Goal: Ask a question

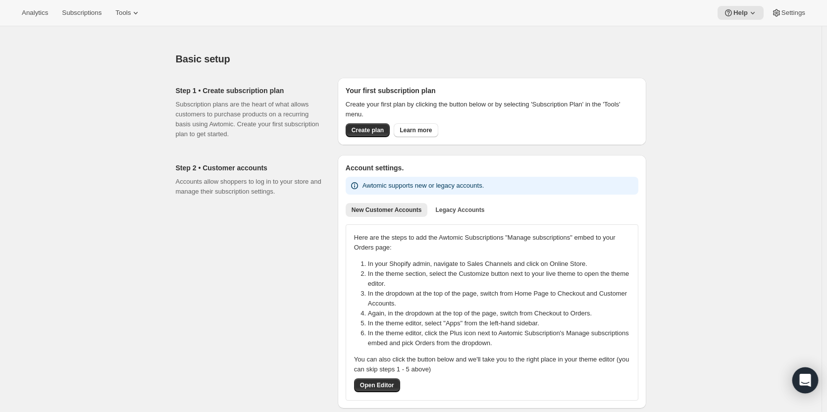
click at [806, 378] on icon "Open Intercom Messenger" at bounding box center [805, 380] width 11 height 13
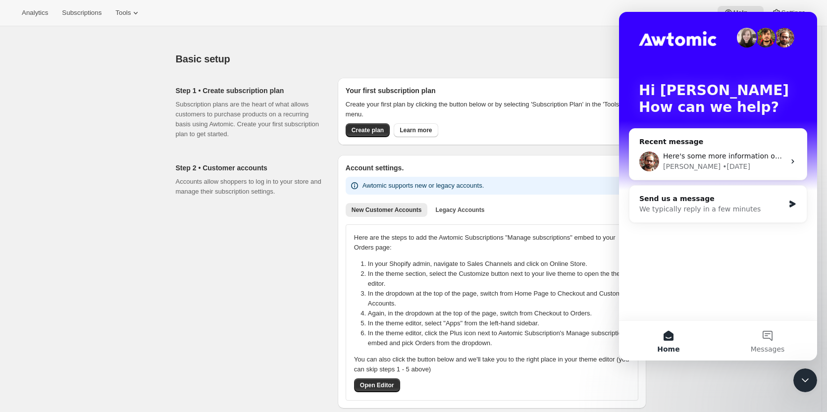
click at [587, 31] on div at bounding box center [411, 33] width 471 height 14
click at [802, 372] on div "Close Intercom Messenger" at bounding box center [806, 381] width 24 height 24
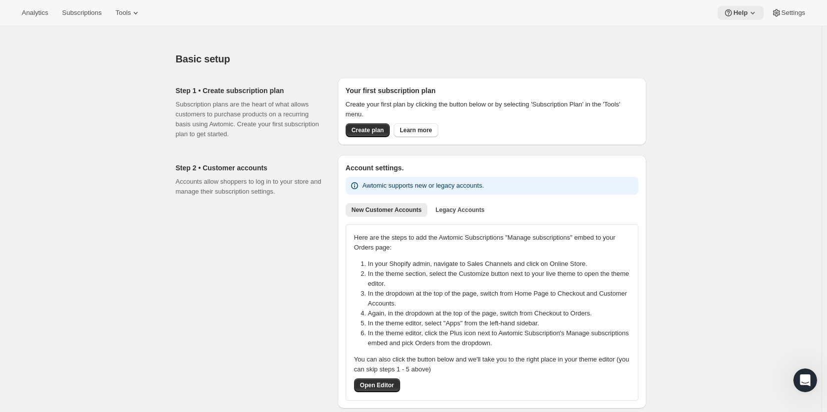
click at [740, 16] on span "Help" at bounding box center [741, 13] width 14 height 8
click at [740, 29] on span "Setup guide" at bounding box center [741, 34] width 34 height 10
click at [753, 16] on icon at bounding box center [753, 13] width 10 height 10
click at [743, 35] on span "Setup guide" at bounding box center [741, 33] width 34 height 7
click at [801, 374] on div "Open Intercom Messenger" at bounding box center [806, 381] width 26 height 26
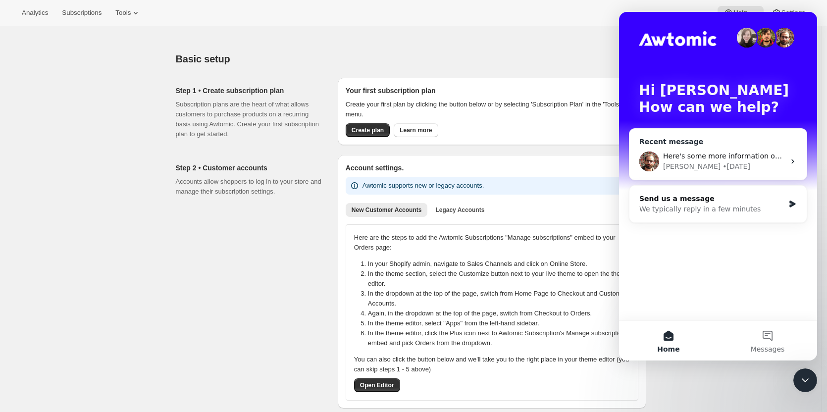
click at [737, 147] on div "Here's some more information on prepaid subscriptions: [URL][DOMAIN_NAME] [PERS…" at bounding box center [718, 161] width 177 height 37
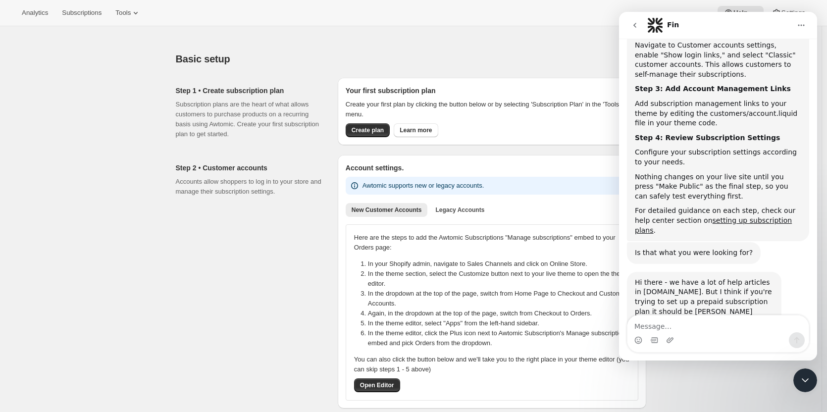
scroll to position [2137, 0]
click at [674, 327] on textarea "Message…" at bounding box center [718, 324] width 181 height 17
type textarea "Will Awtomic update inventory with items placed in a"
click at [119, 6] on button "Tools" at bounding box center [127, 13] width 37 height 14
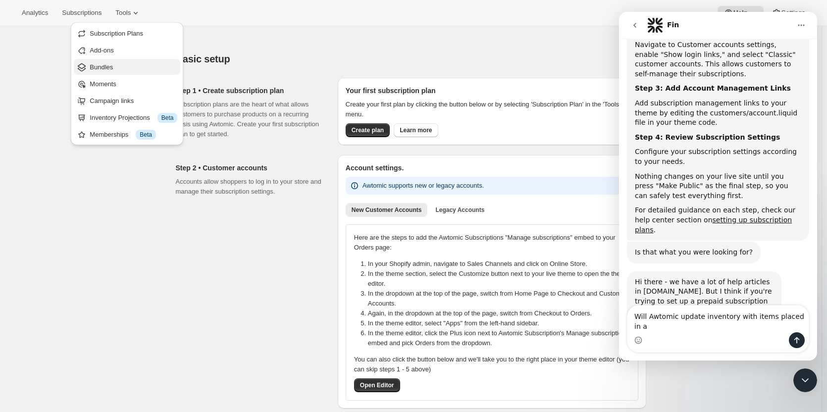
click at [112, 70] on span "Bundles" at bounding box center [101, 66] width 23 height 7
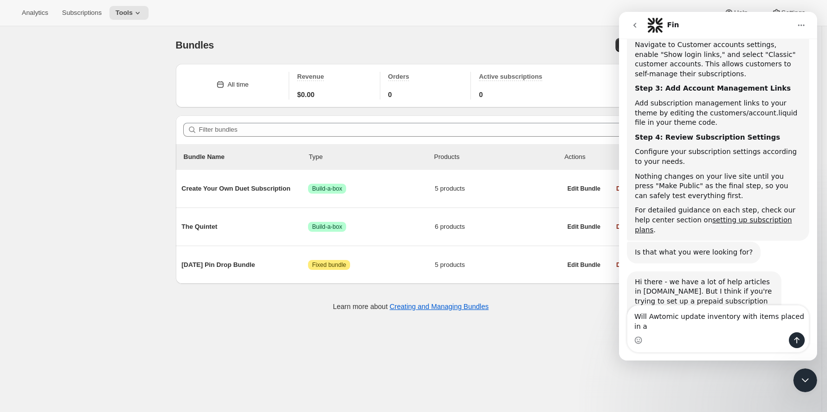
click at [807, 380] on icon "Close Intercom Messenger" at bounding box center [806, 381] width 12 height 12
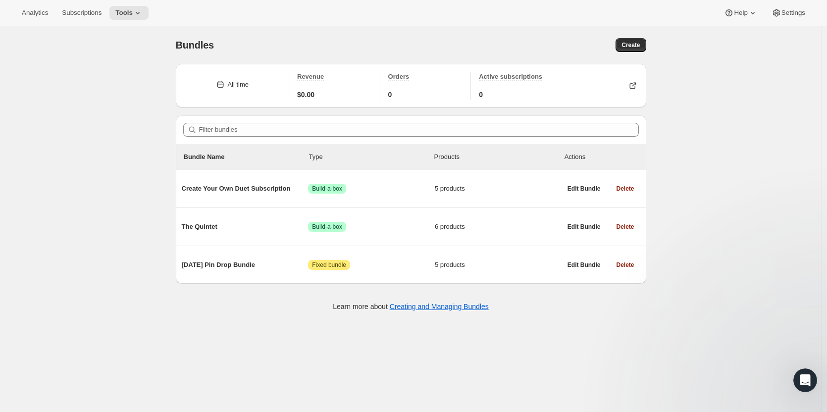
scroll to position [1920, 0]
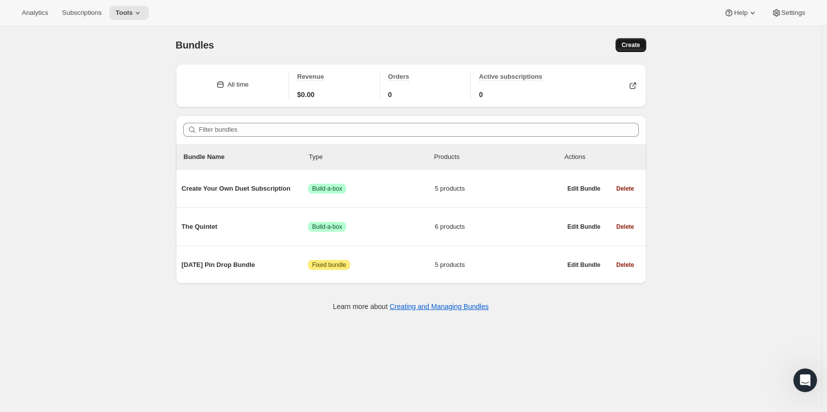
click at [633, 42] on span "Create" at bounding box center [631, 45] width 18 height 8
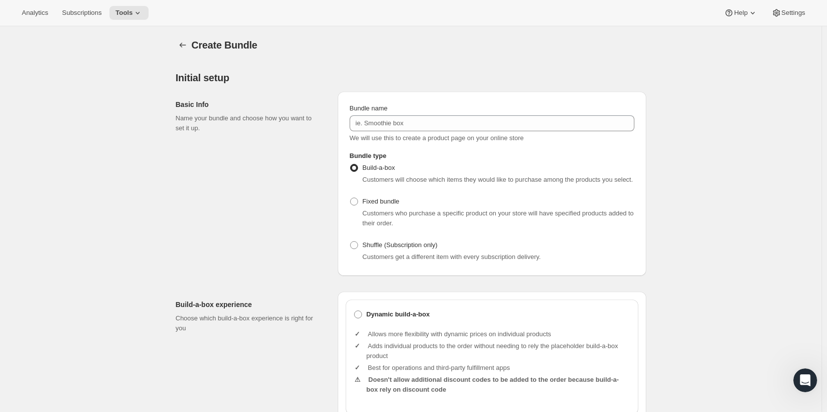
click at [804, 385] on icon "Open Intercom Messenger" at bounding box center [806, 381] width 16 height 16
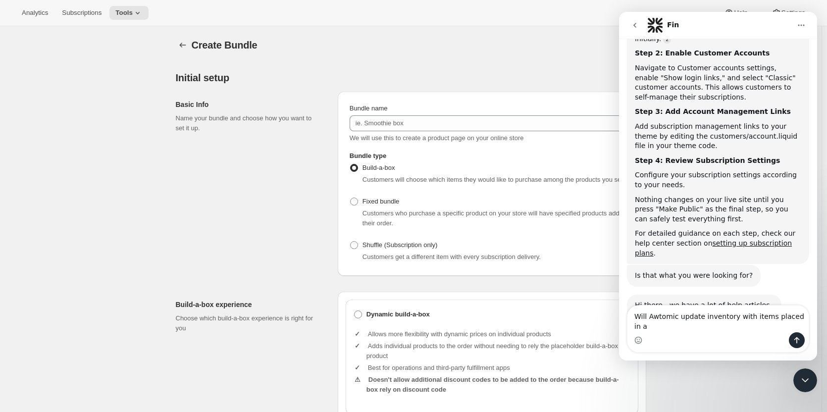
scroll to position [2137, 0]
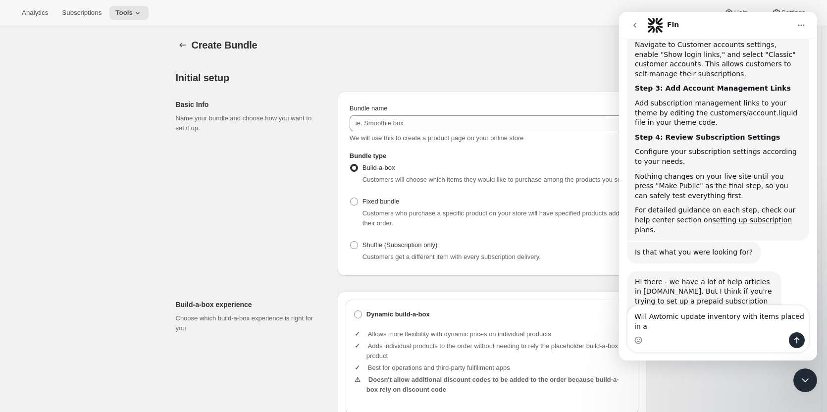
click at [767, 331] on textarea "Will Awtomic update inventory with items placed in a" at bounding box center [718, 319] width 181 height 27
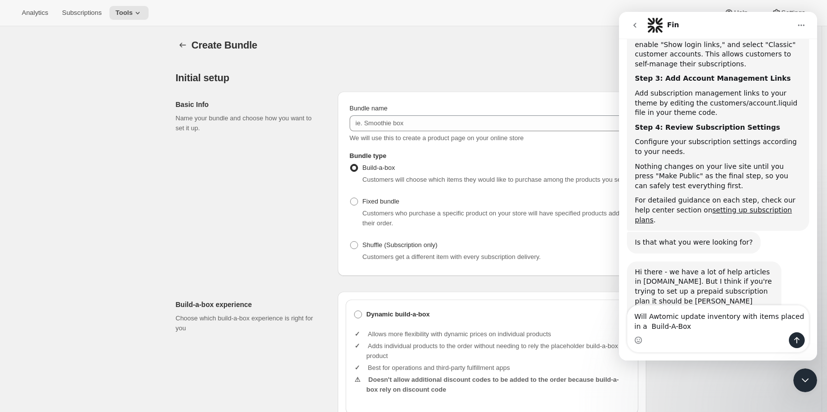
click at [781, 315] on textarea "Will Awtomic update inventory with items placed in a Build-A-Box" at bounding box center [718, 319] width 181 height 27
click at [729, 330] on textarea "Will Awtomic update inventory with items purchased in a Build-A-Box" at bounding box center [718, 319] width 181 height 27
type textarea "Will Awtomic update inventory with items purchased in a Build-A-Box?"
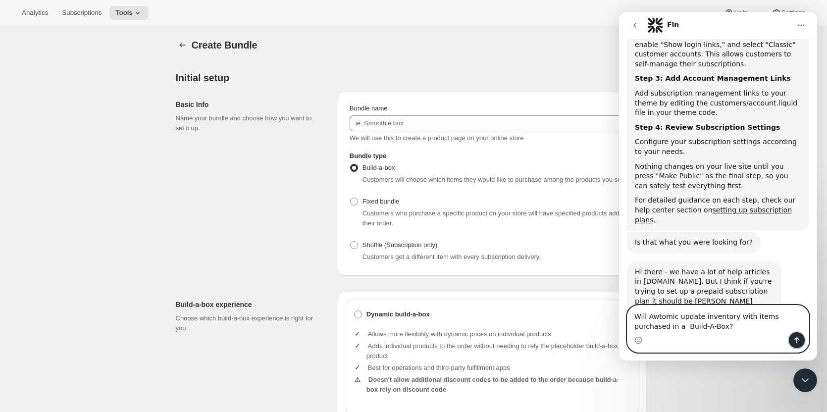
click at [795, 337] on icon "Send a message…" at bounding box center [797, 340] width 8 height 8
